Goal: Transaction & Acquisition: Download file/media

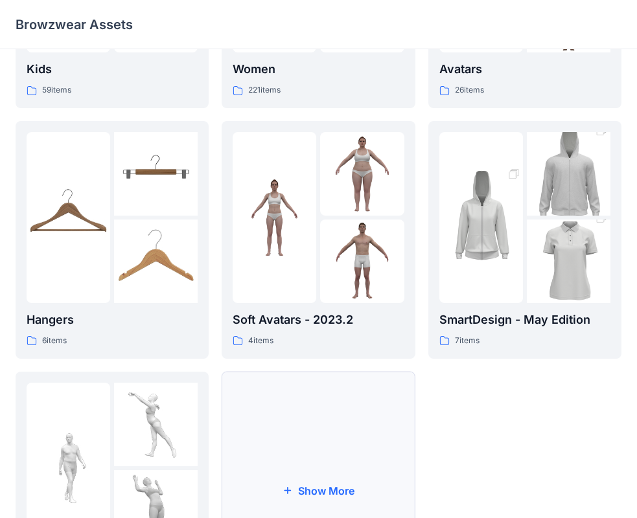
scroll to position [322, 0]
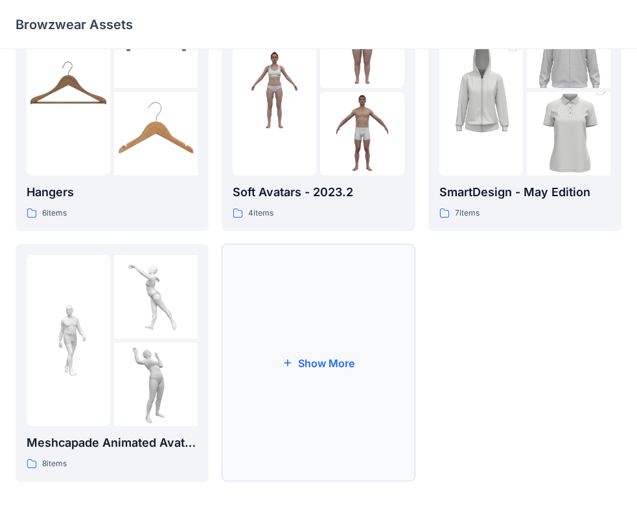
click at [305, 353] on button "Show More" at bounding box center [317, 363] width 193 height 238
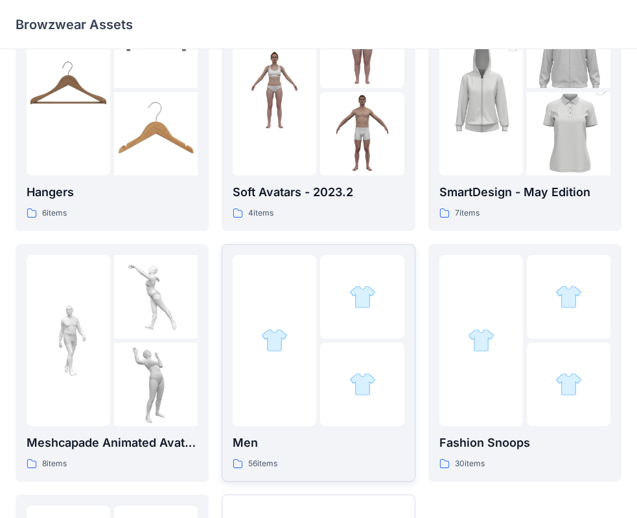
click at [383, 345] on div at bounding box center [362, 385] width 84 height 84
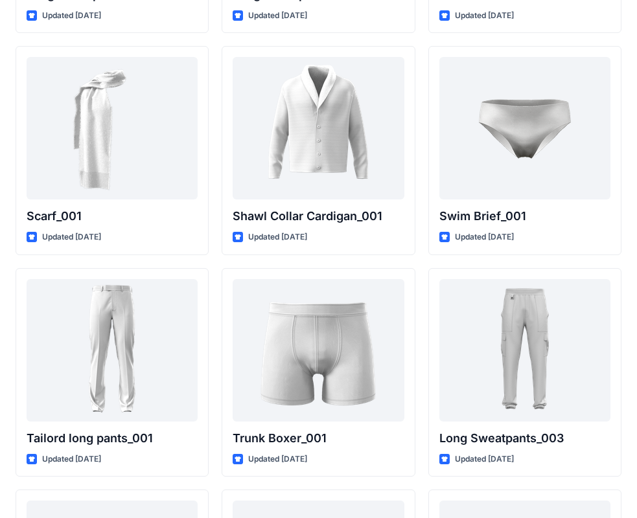
scroll to position [2906, 0]
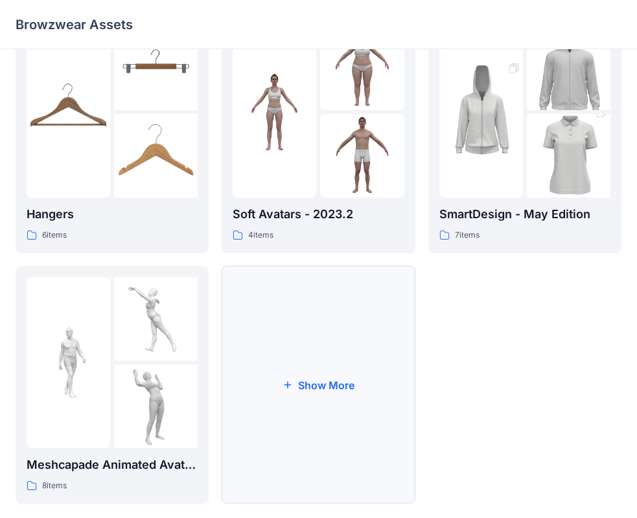
scroll to position [322, 0]
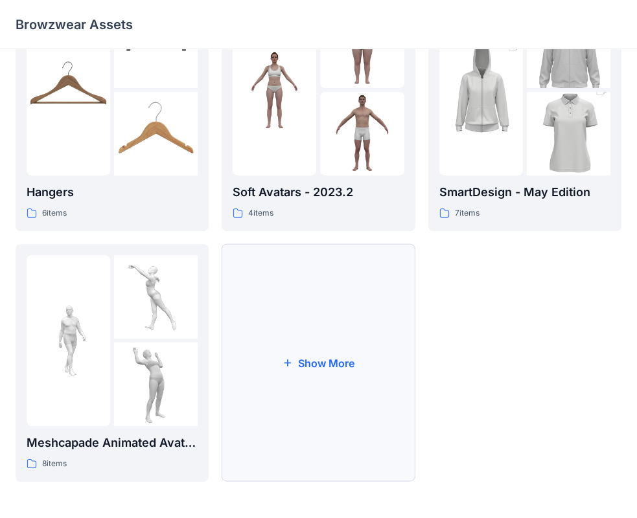
click at [317, 350] on button "Show More" at bounding box center [317, 363] width 193 height 238
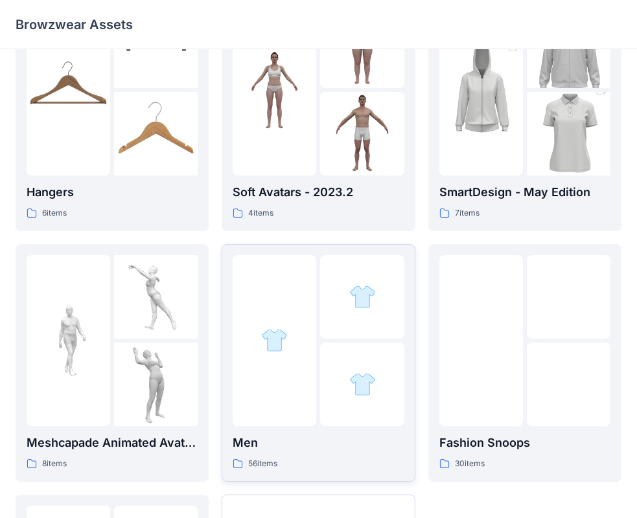
click at [341, 361] on div at bounding box center [362, 385] width 84 height 84
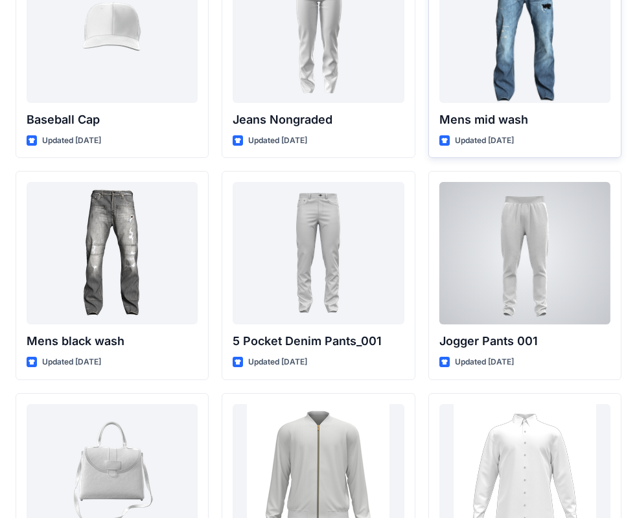
scroll to position [269, 0]
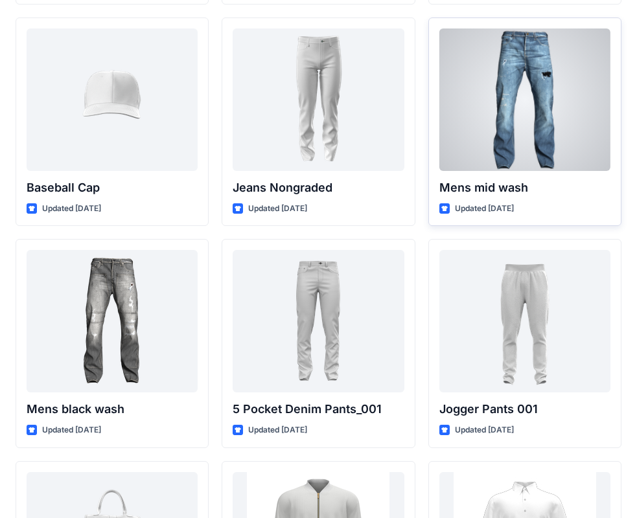
click at [558, 102] on div at bounding box center [524, 99] width 171 height 142
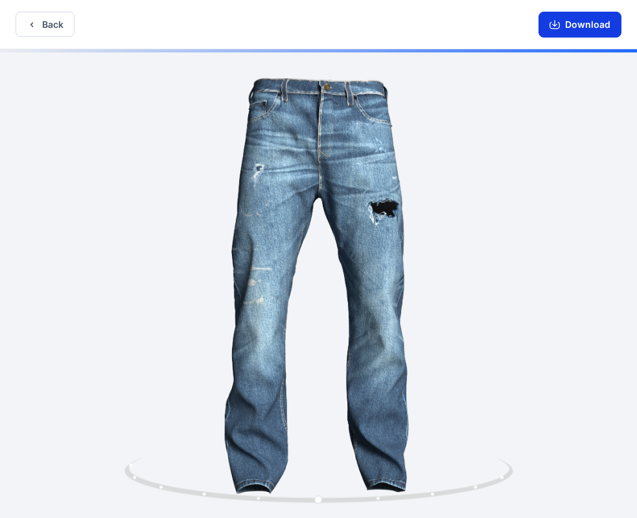
click at [571, 17] on button "Download" at bounding box center [579, 25] width 83 height 26
